Goal: Complete application form: Complete application form

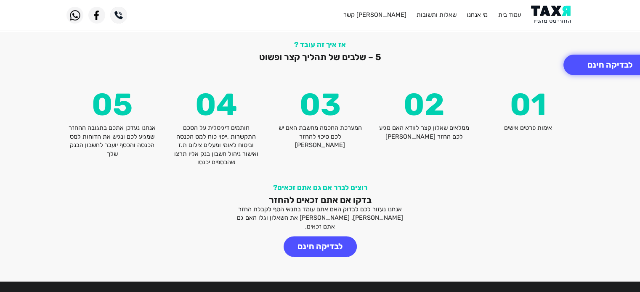
scroll to position [1006, 0]
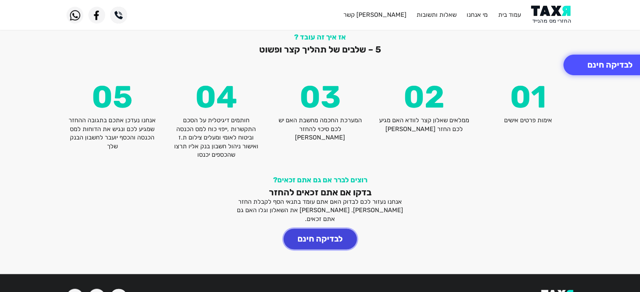
click at [319, 229] on button "לבדיקה חינם" at bounding box center [319, 239] width 73 height 21
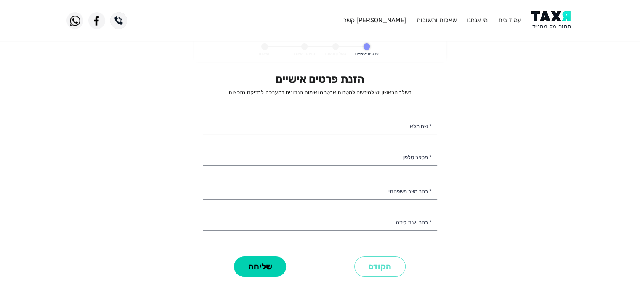
select select
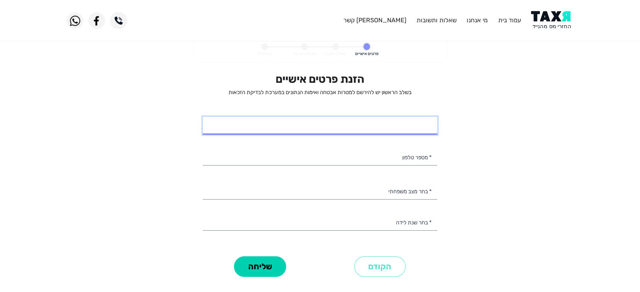
click at [373, 121] on input "* שם מלא" at bounding box center [320, 126] width 234 height 18
type input "[PERSON_NAME]"
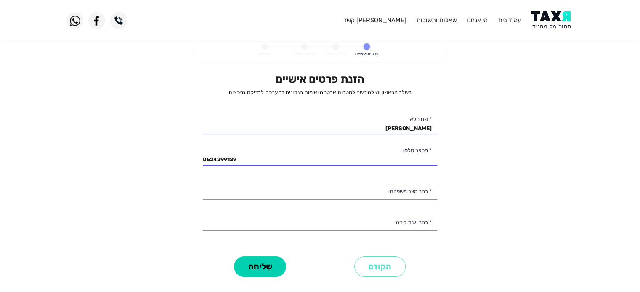
type input "052-4299129"
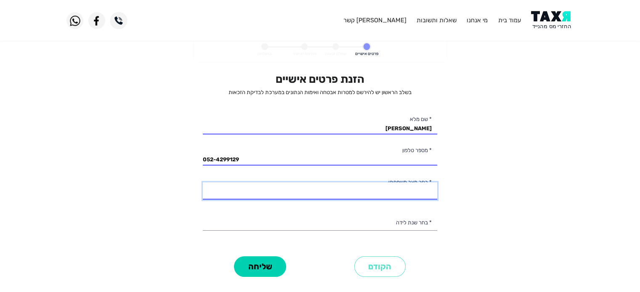
click at [389, 190] on select "רווק/ה נשוי/[PERSON_NAME]/ה אלמן/נה" at bounding box center [320, 192] width 234 height 18
select select "2: Married"
click at [203, 183] on select "רווק/ה נשוי/[PERSON_NAME]/ה אלמן/נה" at bounding box center [320, 192] width 234 height 18
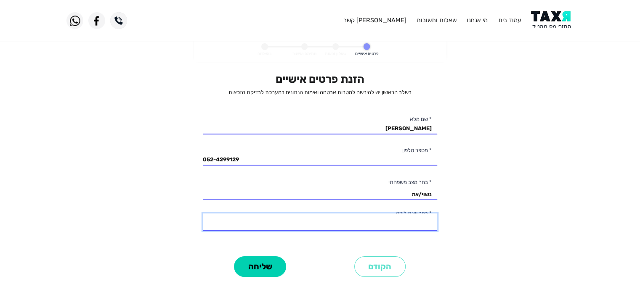
click at [422, 222] on select "2003 2002 2001 2000 1999 1998 1997 1996 1995 1994 1993 1992 1991 1990 1989 1988…" at bounding box center [320, 223] width 234 height 18
select select "55: 1949"
click at [203, 214] on select "2003 2002 2001 2000 1999 1998 1997 1996 1995 1994 1993 1992 1991 1990 1989 1988…" at bounding box center [320, 223] width 234 height 18
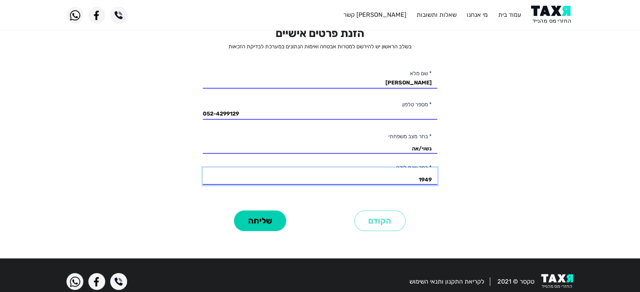
scroll to position [53, 0]
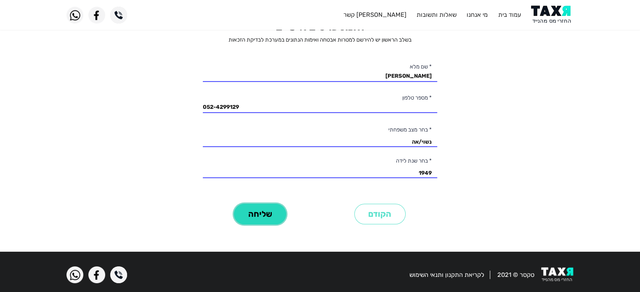
click at [260, 208] on button "שליחה" at bounding box center [260, 214] width 52 height 21
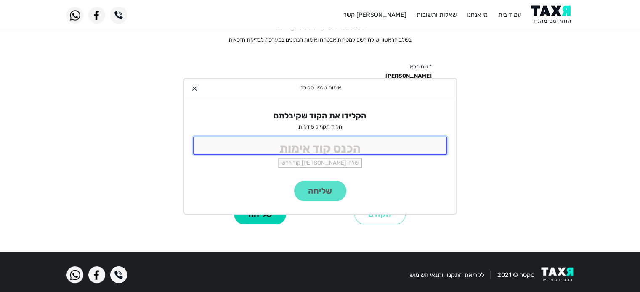
click at [331, 147] on input "tel" at bounding box center [320, 146] width 254 height 18
type input "3272"
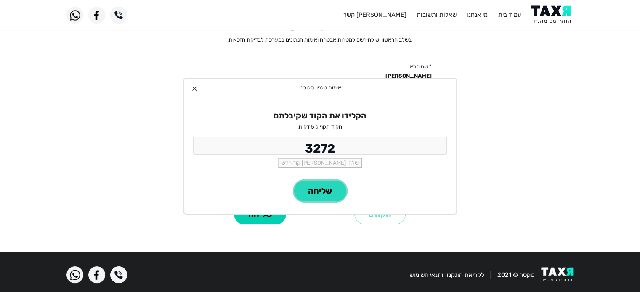
click at [329, 187] on button "שליחה" at bounding box center [320, 191] width 52 height 21
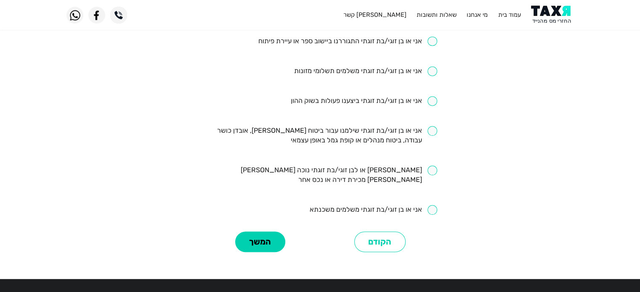
scroll to position [396, 0]
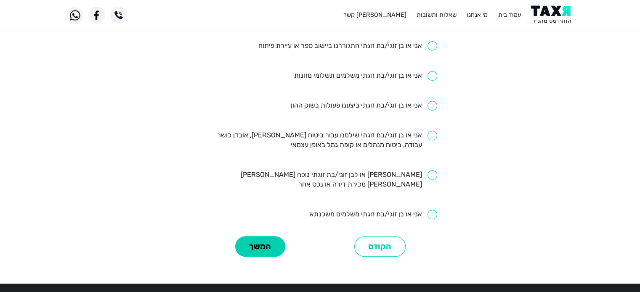
click at [433, 101] on input "checkbox" at bounding box center [363, 106] width 147 height 10
checkbox input "true"
click at [264, 236] on button "המשך" at bounding box center [260, 246] width 50 height 21
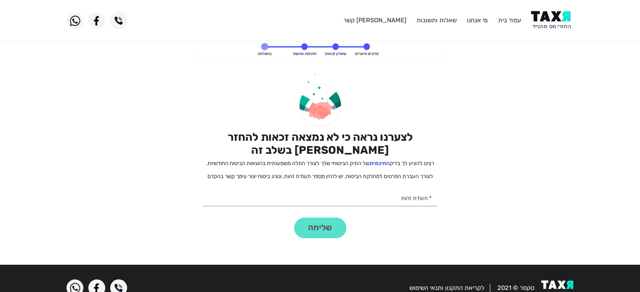
click at [328, 223] on div "לצערנו נראה כי לא נמצאה זכאות להחזר [PERSON_NAME] בשלב זה רצינו להציע לך בדיקה …" at bounding box center [320, 155] width 234 height 165
click at [323, 228] on div "לצערנו נראה כי לא נמצאה זכאות להחזר [PERSON_NAME] בשלב זה רצינו להציע לך בדיקה …" at bounding box center [320, 155] width 234 height 165
